Goal: Information Seeking & Learning: Learn about a topic

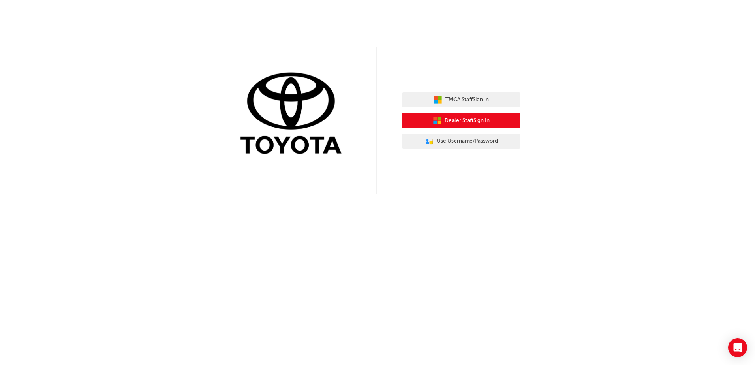
click at [470, 120] on span "Dealer Staff Sign In" at bounding box center [467, 120] width 45 height 9
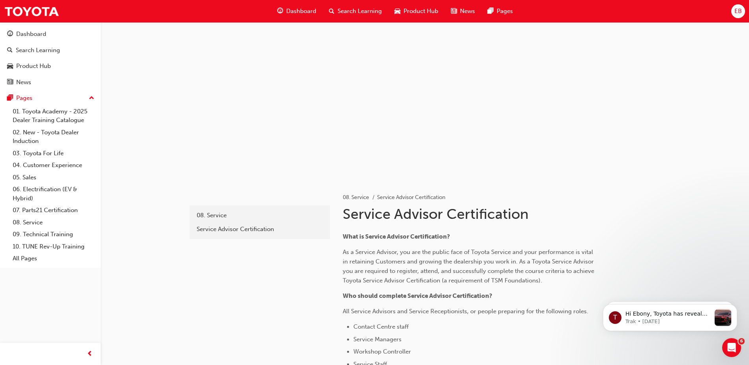
click at [31, 24] on div "Dashboard Search Learning Product Hub News Pages Pages 01. Toyota Academy - 202…" at bounding box center [50, 145] width 101 height 246
click at [28, 33] on div "Dashboard" at bounding box center [31, 34] width 30 height 9
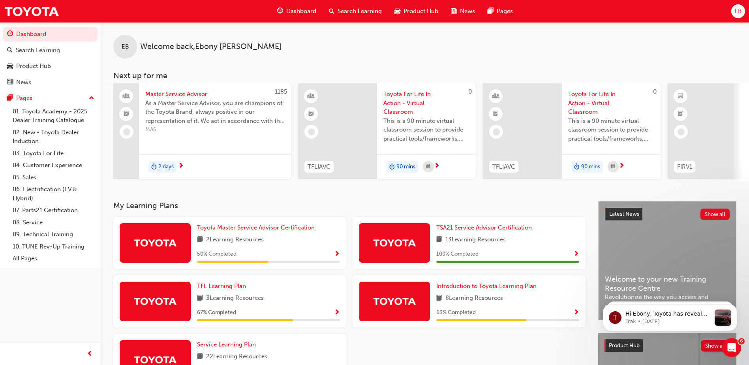
click at [243, 231] on span "Toyota Master Service Advisor Certification" at bounding box center [256, 227] width 118 height 7
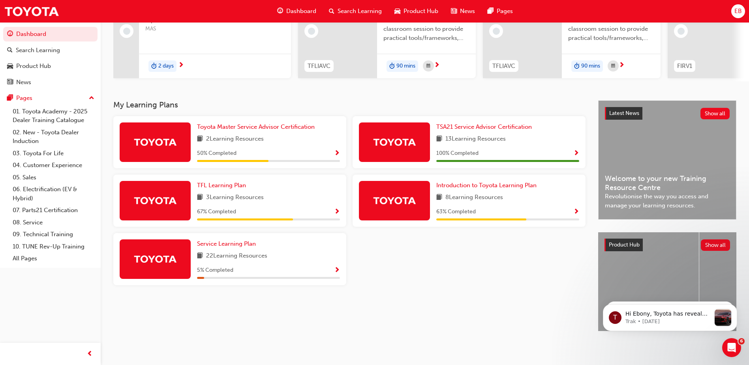
scroll to position [107, 0]
click at [217, 182] on span "TFL Learning Plan" at bounding box center [221, 185] width 49 height 7
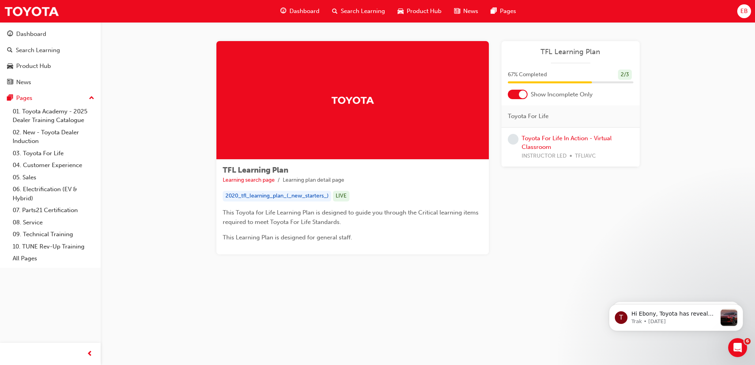
click at [544, 212] on div "Learning Plan TFL Learning Plan 67 % Completed 2 / 3 Show Incomplete Only Toyot…" at bounding box center [571, 147] width 138 height 213
click at [536, 145] on link "Toyota For Life In Action - Virtual Classroom" at bounding box center [567, 143] width 90 height 16
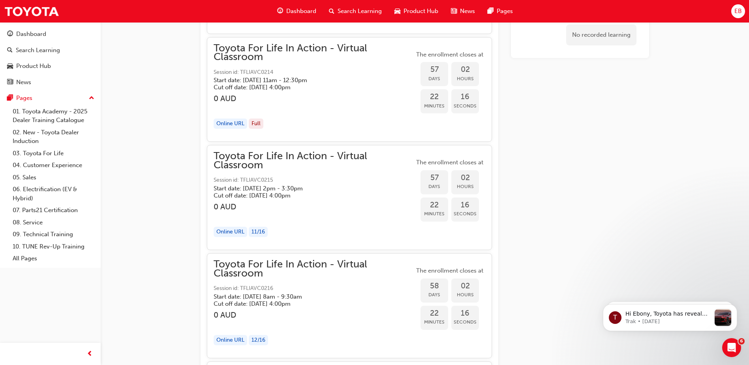
scroll to position [8502, 0]
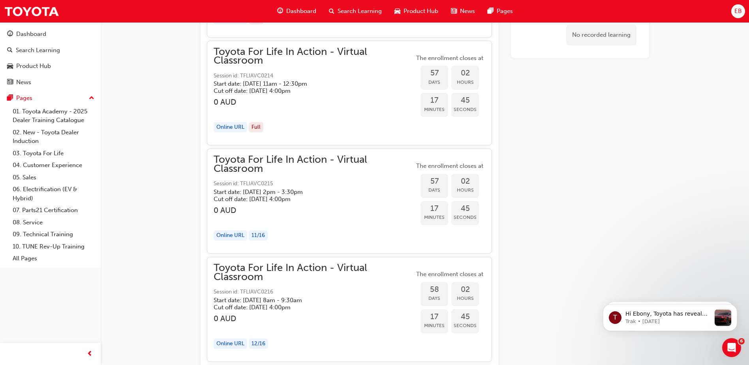
click at [285, 288] on span "Session id: TFLIAVC0216" at bounding box center [314, 292] width 201 height 9
click at [296, 275] on span "Toyota For Life In Action - Virtual Classroom" at bounding box center [314, 272] width 201 height 18
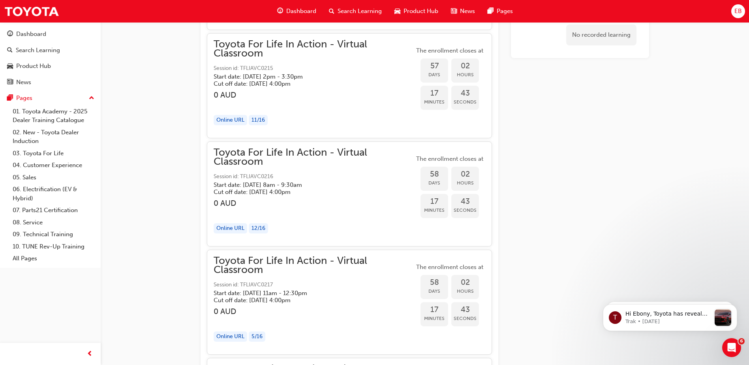
scroll to position [8620, 0]
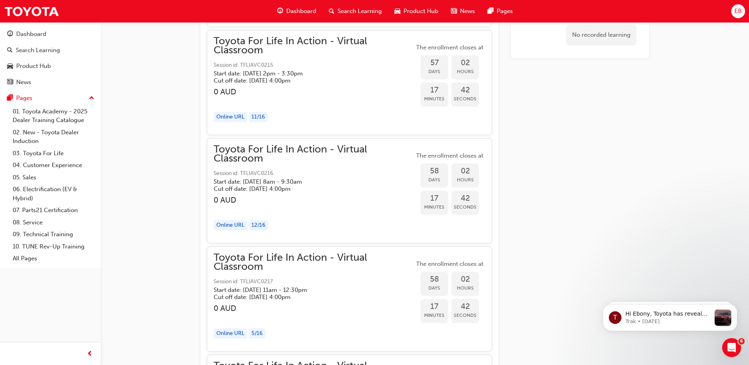
click at [439, 221] on div "The enrollment closes at 58 Days 02 Hours 17 Minutes 42 Seconds" at bounding box center [449, 190] width 71 height 79
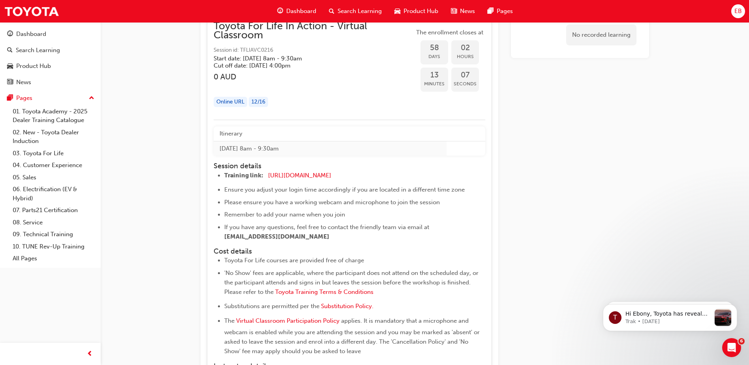
scroll to position [8739, 0]
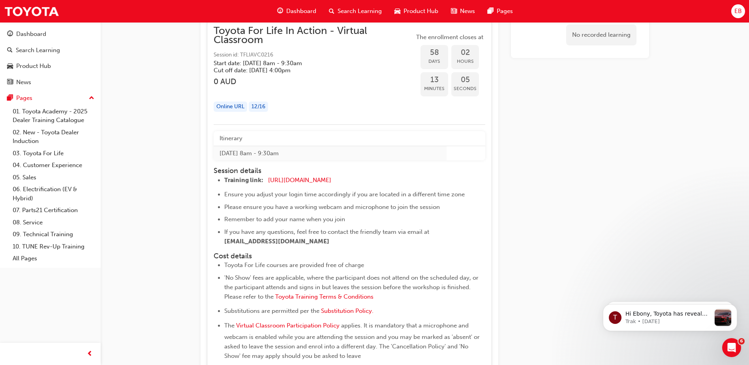
click at [237, 139] on th "Itinerary" at bounding box center [330, 138] width 233 height 15
click at [411, 140] on th "Itinerary" at bounding box center [330, 138] width 233 height 15
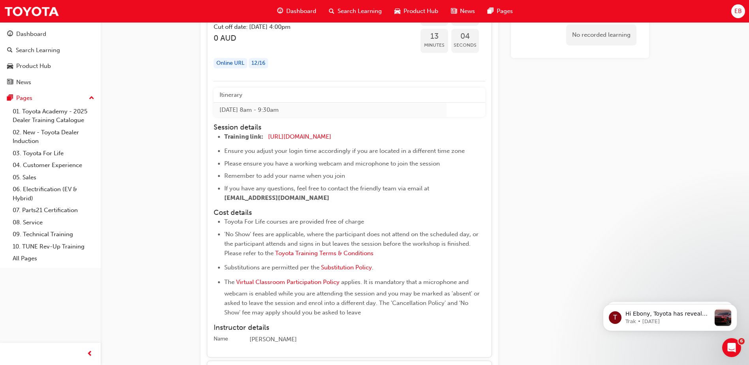
scroll to position [8857, 0]
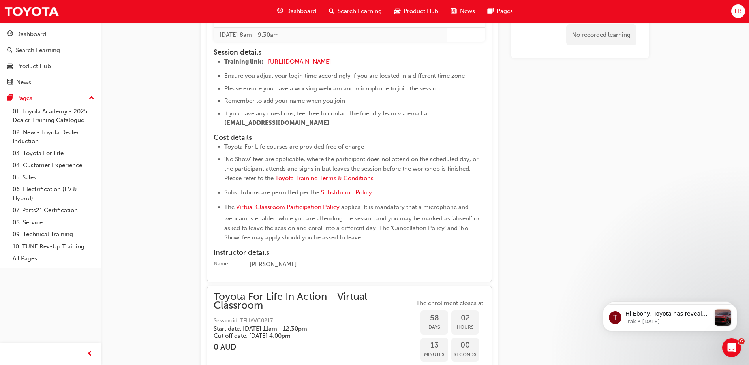
drag, startPoint x: 361, startPoint y: 238, endPoint x: 401, endPoint y: 243, distance: 40.2
click at [401, 243] on div "Itinerary [DATE] 8am - 9:30am Session details Training link: [URL][DOMAIN_NAME]…" at bounding box center [350, 141] width 272 height 257
drag, startPoint x: 401, startPoint y: 243, endPoint x: 375, endPoint y: 245, distance: 25.3
click at [395, 248] on div "Itinerary [DATE] 8am - 9:30am Session details Training link: [URL][DOMAIN_NAME]…" at bounding box center [350, 141] width 272 height 257
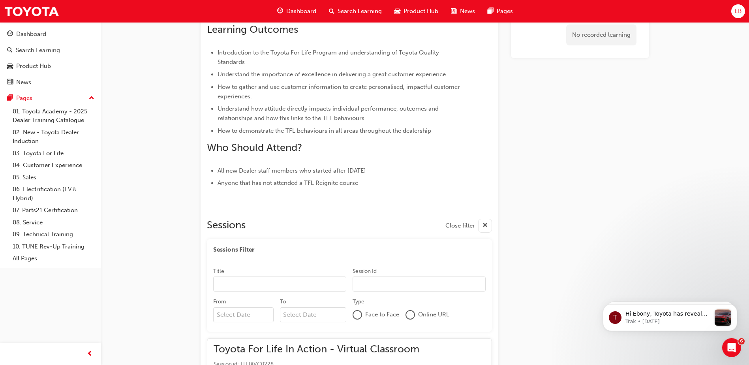
scroll to position [0, 0]
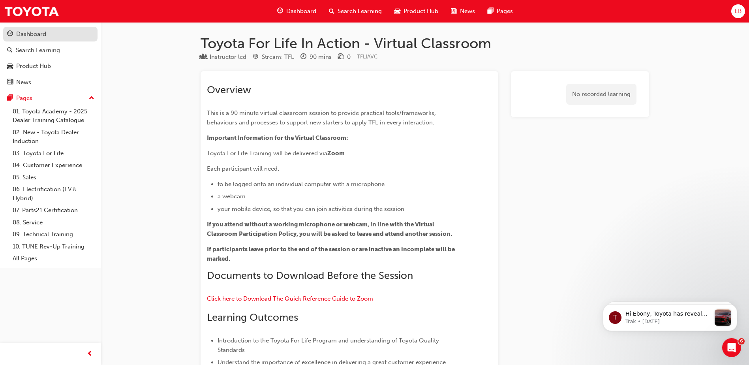
click at [40, 36] on div "Dashboard" at bounding box center [31, 34] width 30 height 9
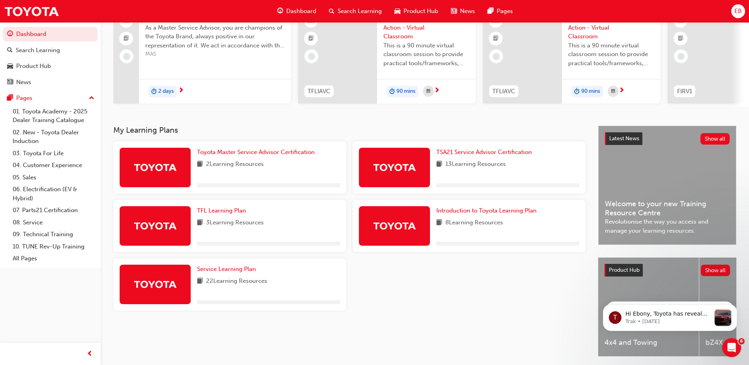
scroll to position [79, 0]
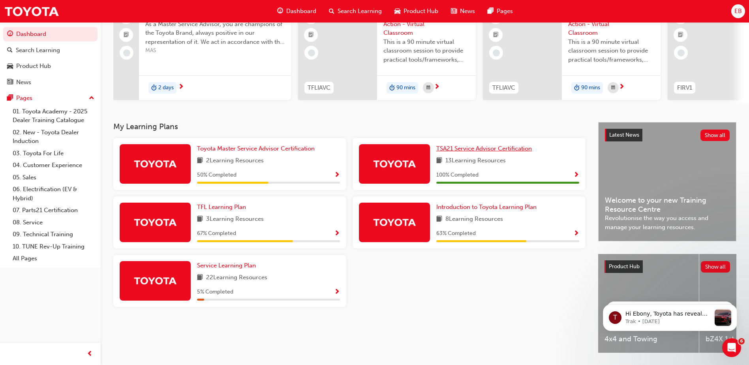
click at [508, 151] on span "TSA21 Service Advisor Certification" at bounding box center [485, 148] width 96 height 7
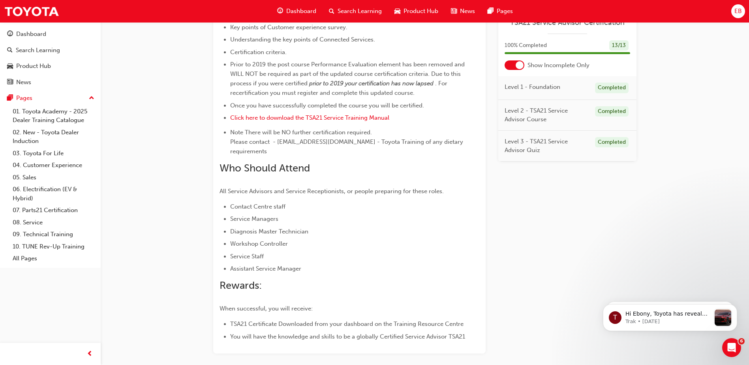
scroll to position [395, 0]
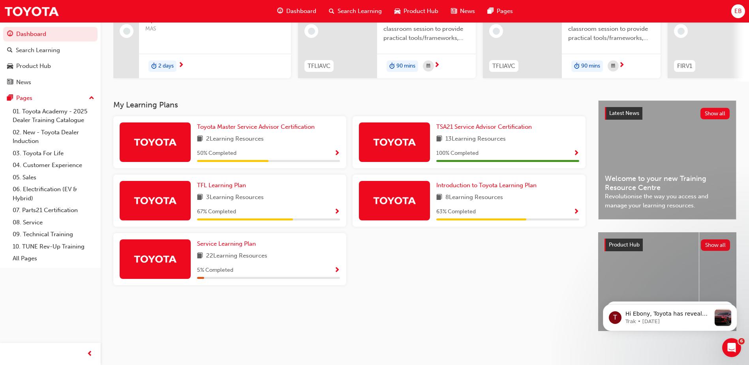
scroll to position [107, 0]
click at [512, 184] on span "Introduction to Toyota Learning Plan" at bounding box center [487, 185] width 100 height 7
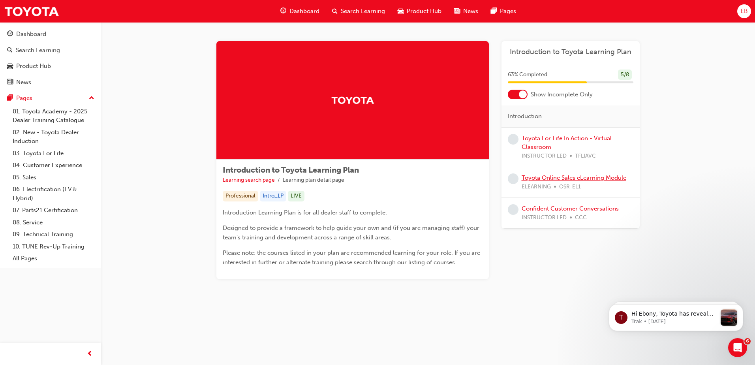
click at [536, 177] on link "Toyota Online Sales eLearning Module" at bounding box center [574, 177] width 105 height 7
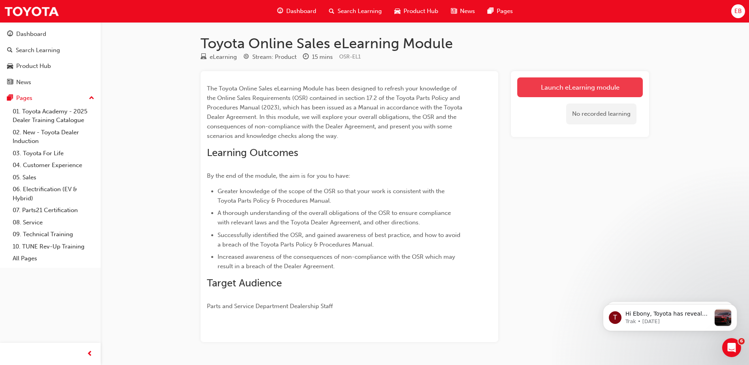
click at [563, 87] on link "Launch eLearning module" at bounding box center [581, 87] width 126 height 20
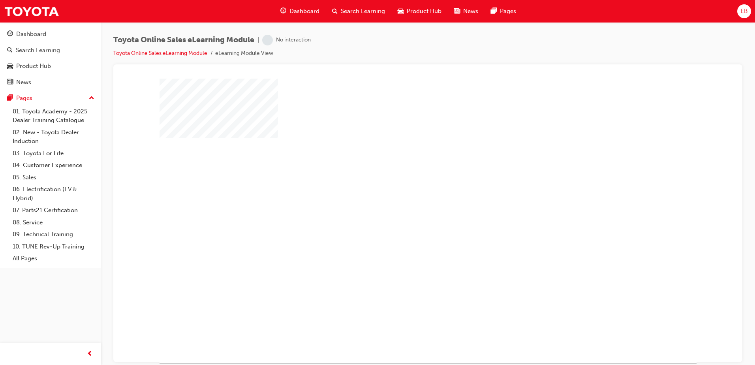
scroll to position [11, 0]
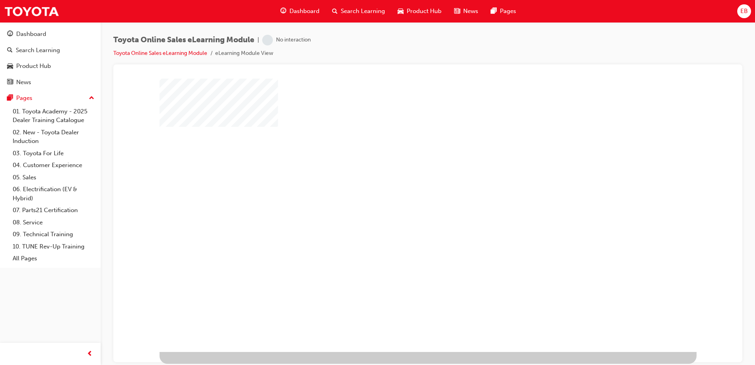
click at [405, 186] on div "play" at bounding box center [405, 186] width 0 height 0
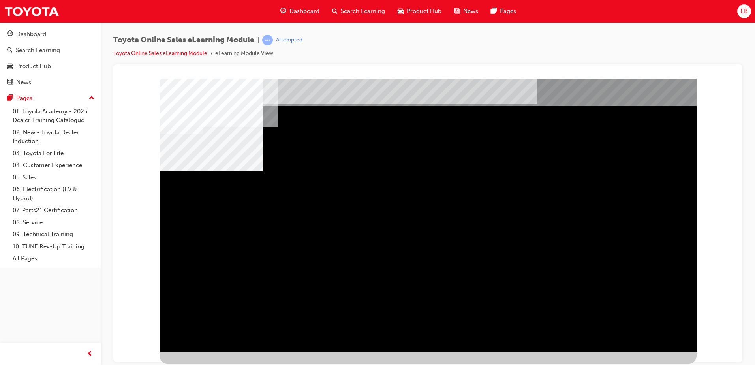
scroll to position [0, 0]
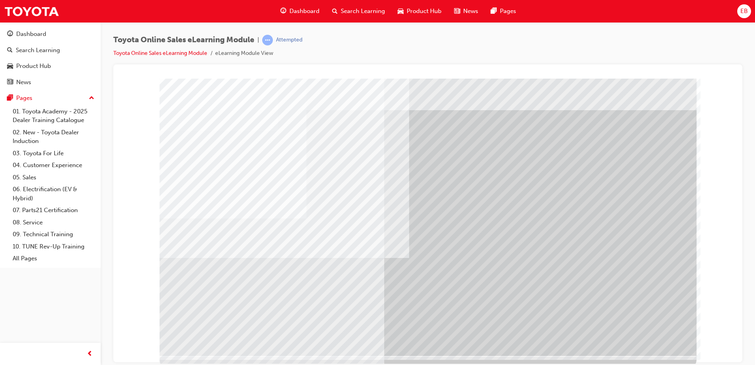
scroll to position [11, 0]
